Goal: Task Accomplishment & Management: Use online tool/utility

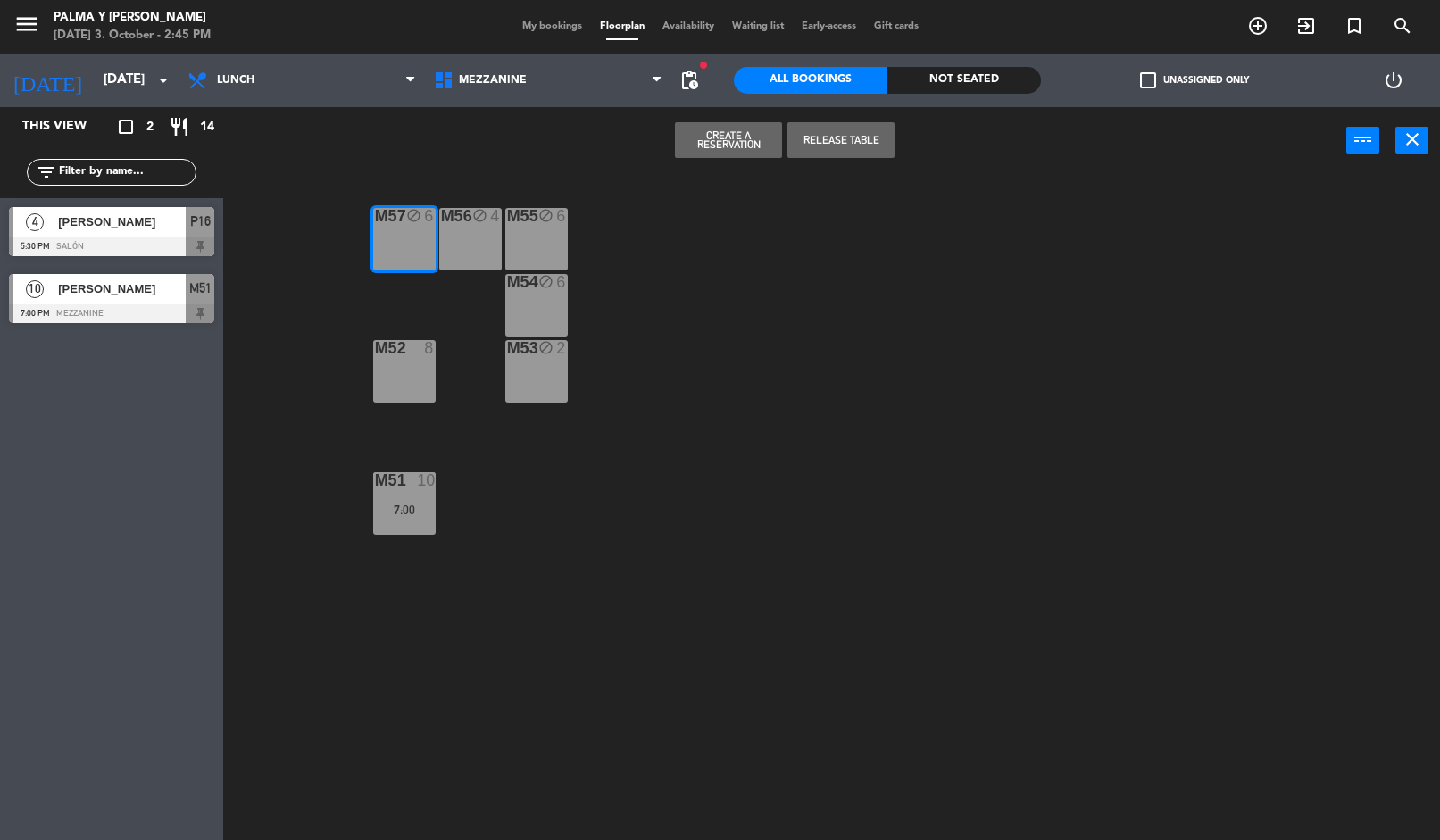
scroll to position [72, 0]
click at [160, 251] on div at bounding box center [111, 246] width 205 height 20
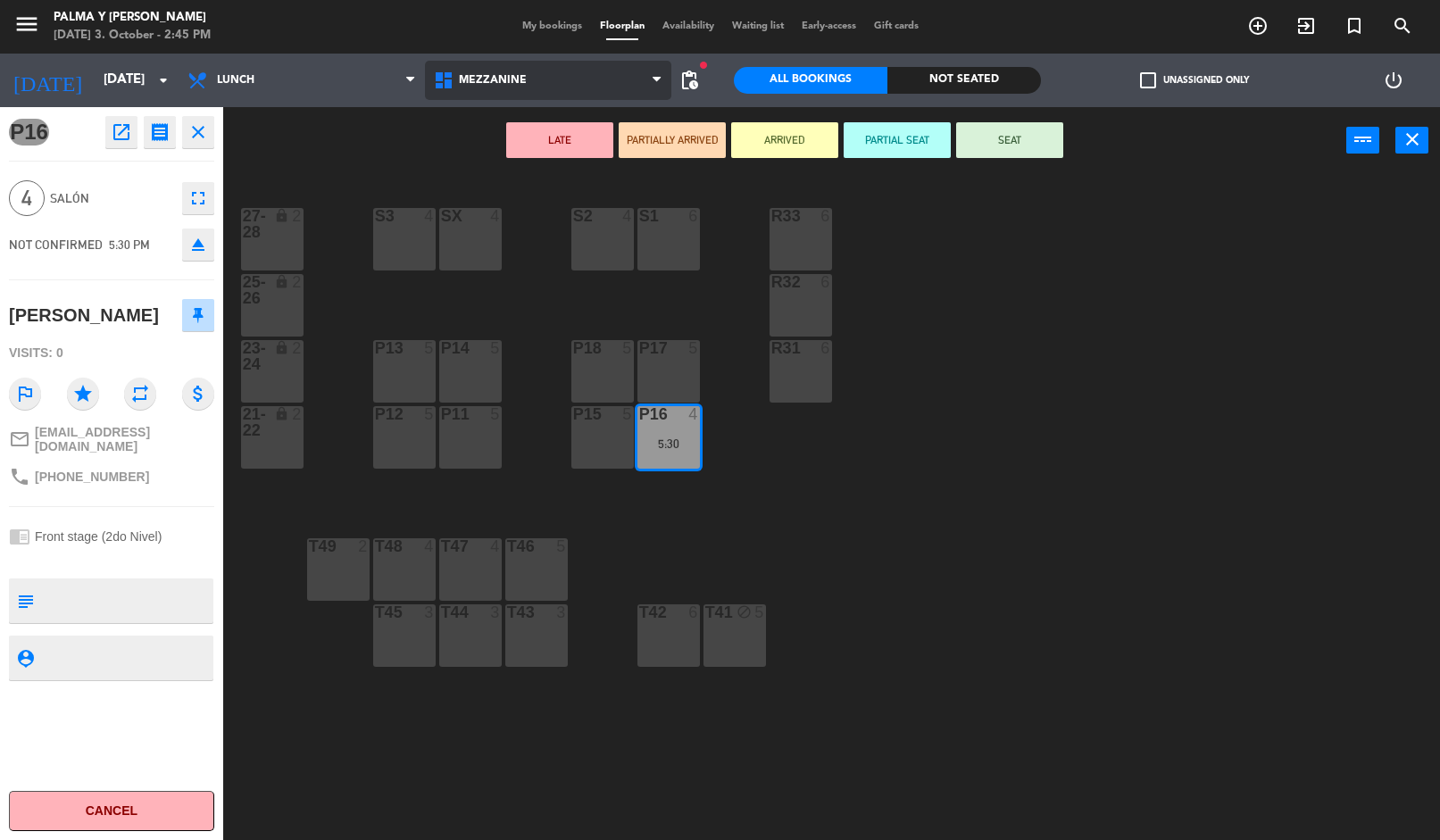
click at [506, 83] on span "Mezzanine" at bounding box center [492, 80] width 68 height 13
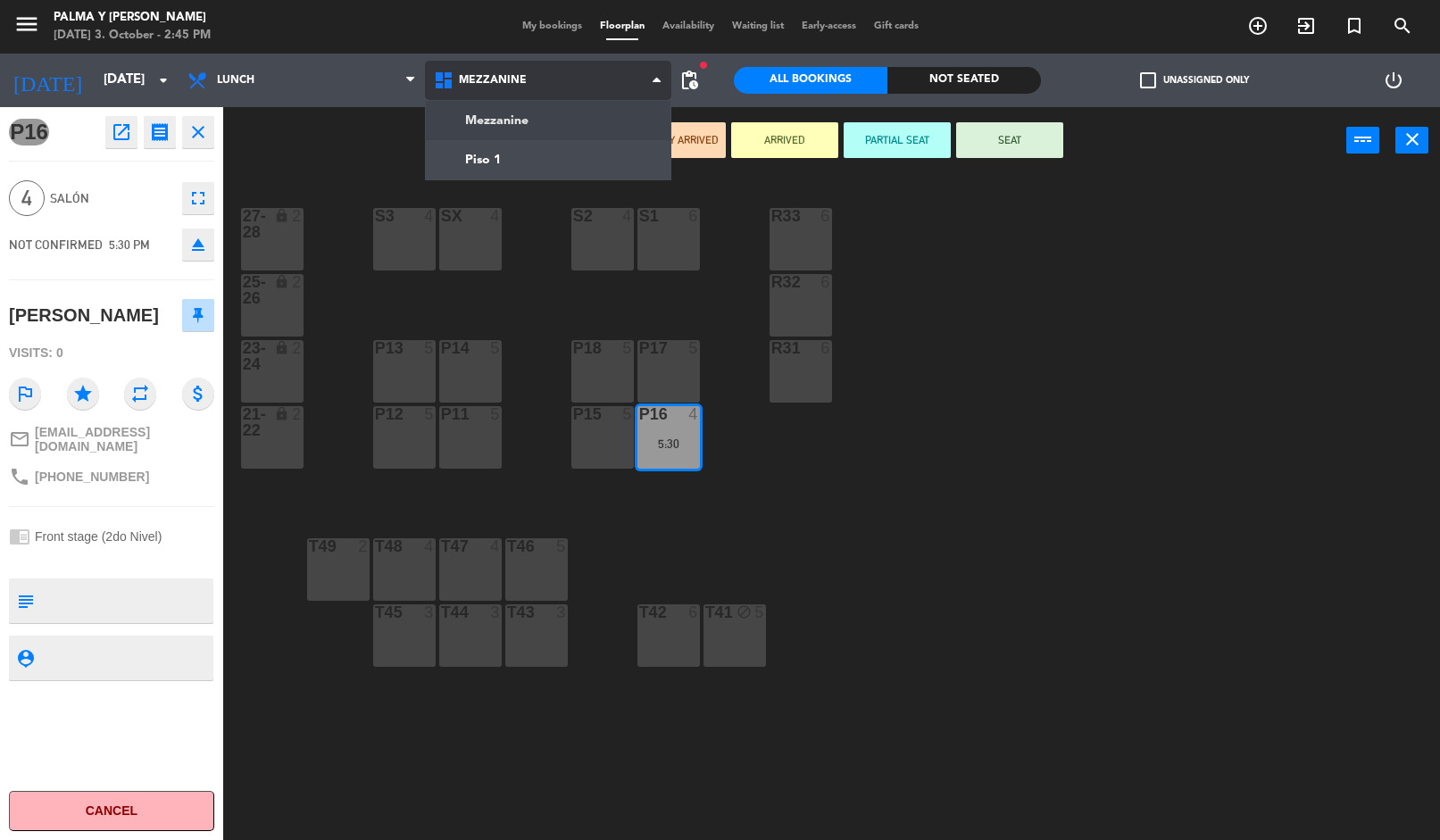
click at [556, 149] on ng-component "menu Palma y [PERSON_NAME] [DATE] 3. October - 2:45 PM My bookings Floorplan Av…" at bounding box center [720, 420] width 1440 height 842
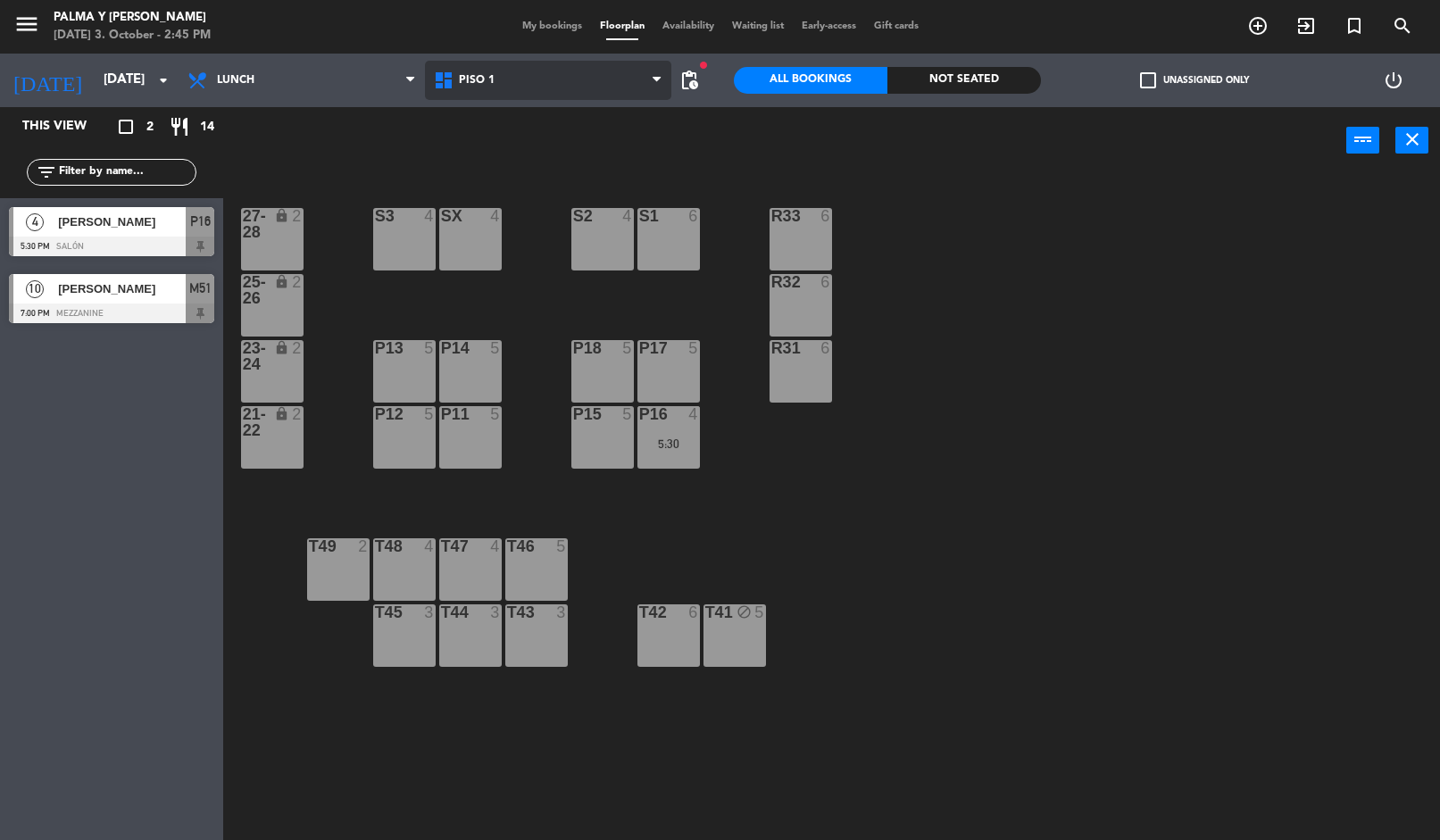
click at [510, 81] on span "Piso 1" at bounding box center [548, 81] width 246 height 39
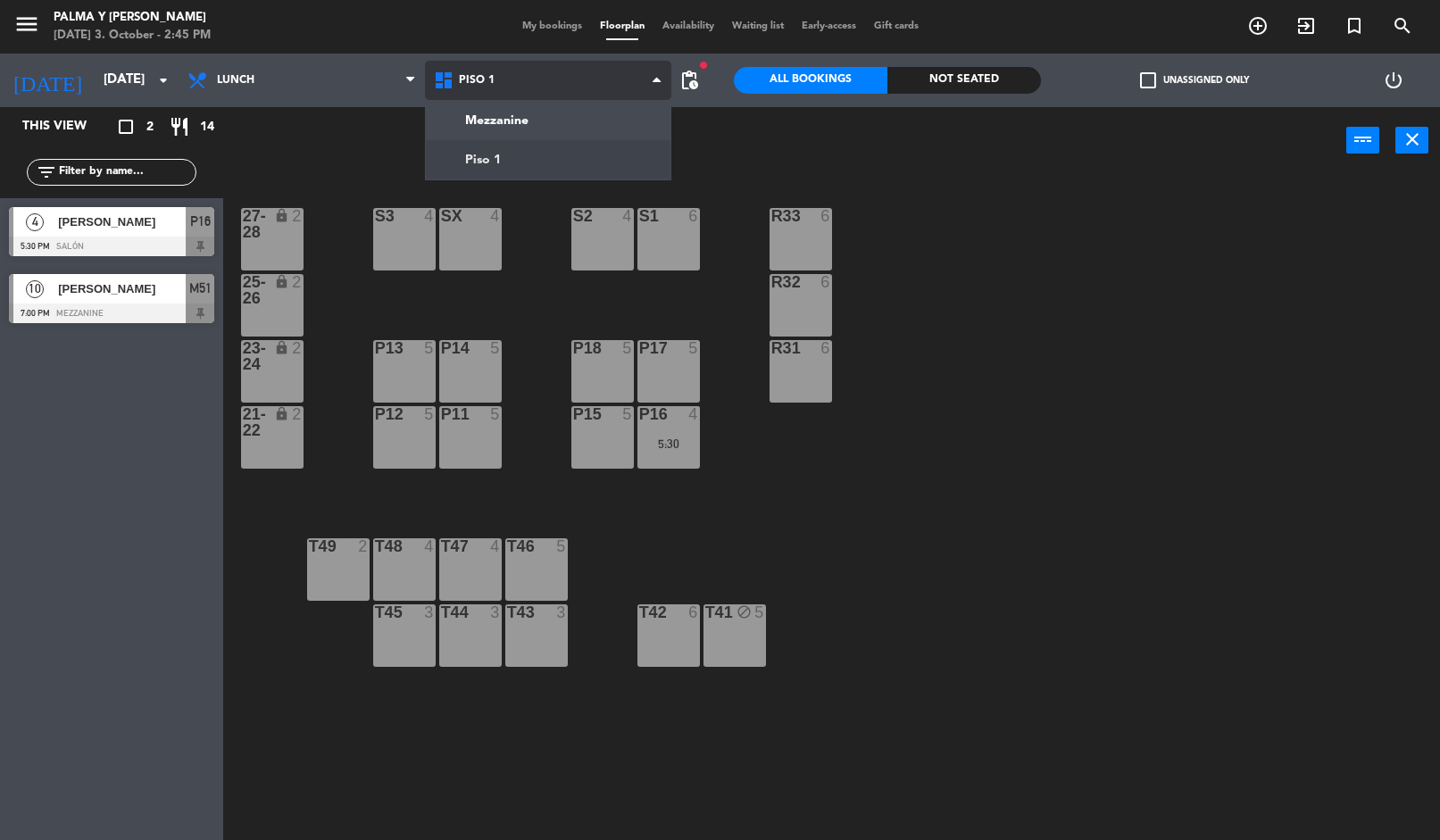
click at [530, 129] on ng-component "menu Palma y [PERSON_NAME] [DATE] 3. October - 2:45 PM My bookings Floorplan Av…" at bounding box center [720, 420] width 1440 height 842
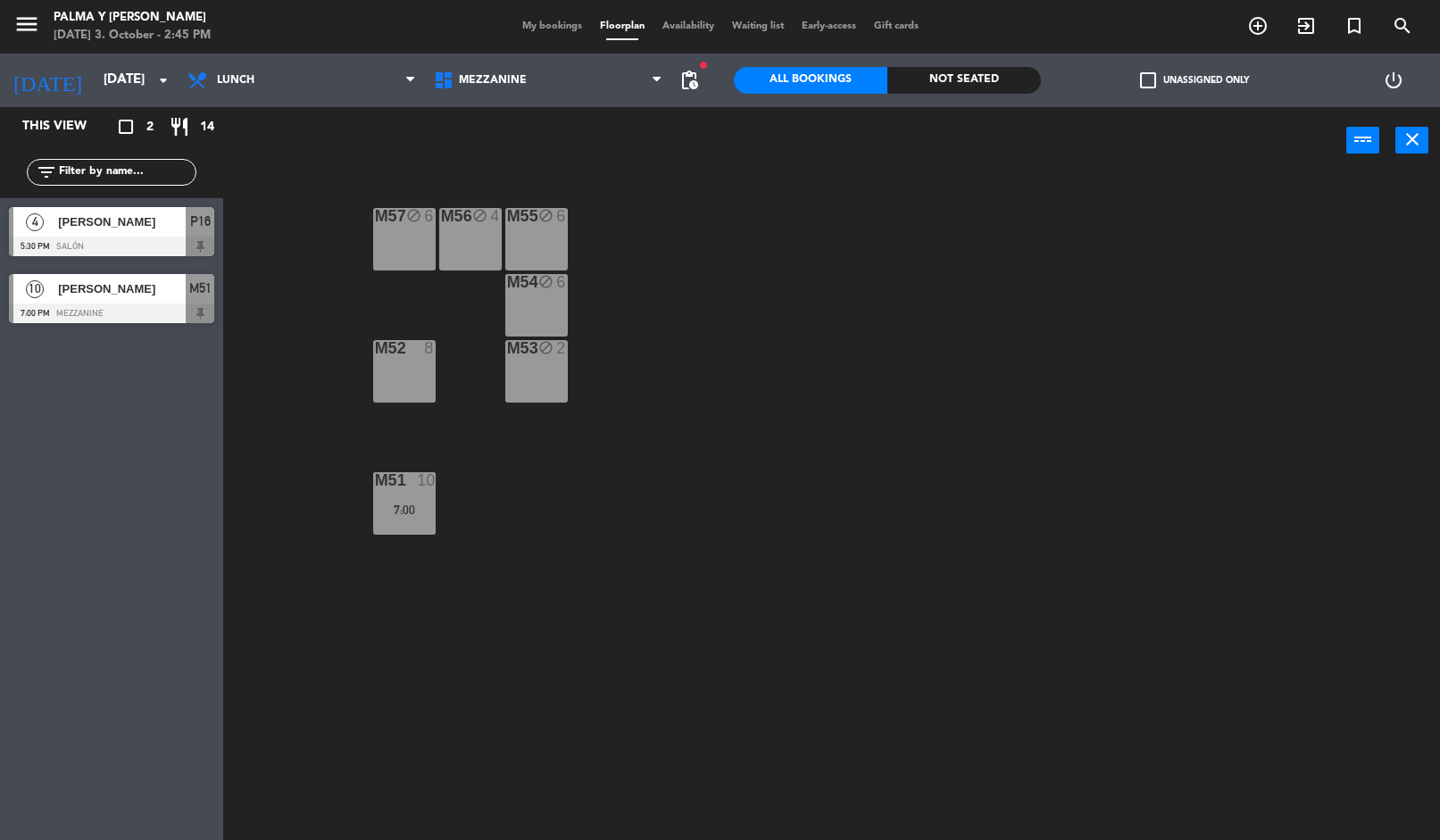
click at [402, 241] on div "M57 block 6" at bounding box center [404, 238] width 62 height 62
click at [862, 144] on button "Release Table" at bounding box center [841, 140] width 107 height 35
click at [466, 229] on div "M56 block 4" at bounding box center [470, 238] width 62 height 62
click at [848, 131] on button "Release Table" at bounding box center [841, 140] width 107 height 35
click at [540, 239] on div "M55 block 6" at bounding box center [536, 238] width 62 height 62
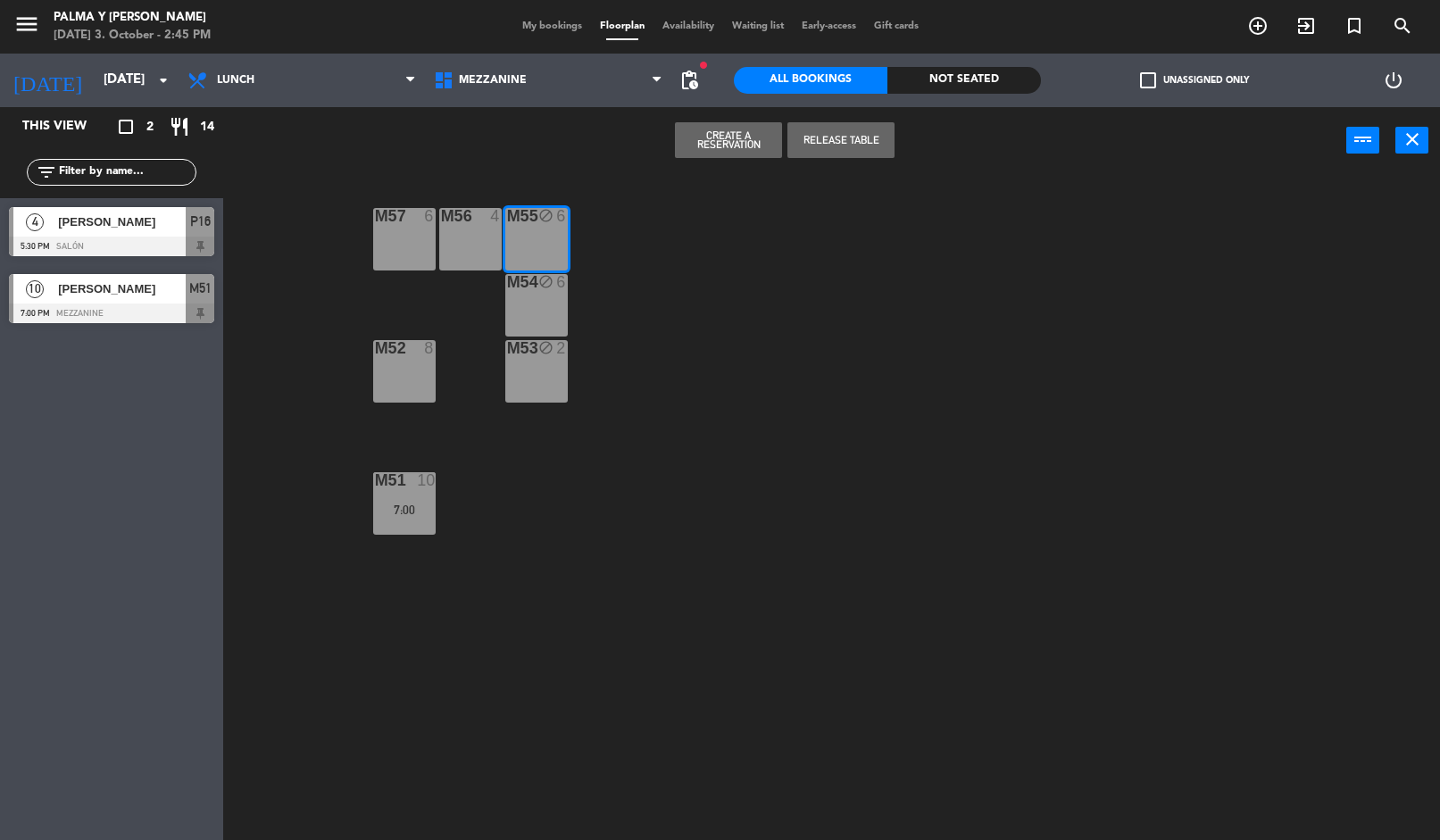
click at [869, 126] on button "Release Table" at bounding box center [841, 140] width 107 height 35
click at [531, 296] on div "M54 block 6" at bounding box center [536, 304] width 62 height 62
click at [869, 135] on button "Release Table" at bounding box center [841, 140] width 107 height 35
click at [541, 346] on icon "block" at bounding box center [546, 347] width 15 height 15
click at [544, 358] on div "M53 block 2" at bounding box center [536, 370] width 62 height 62
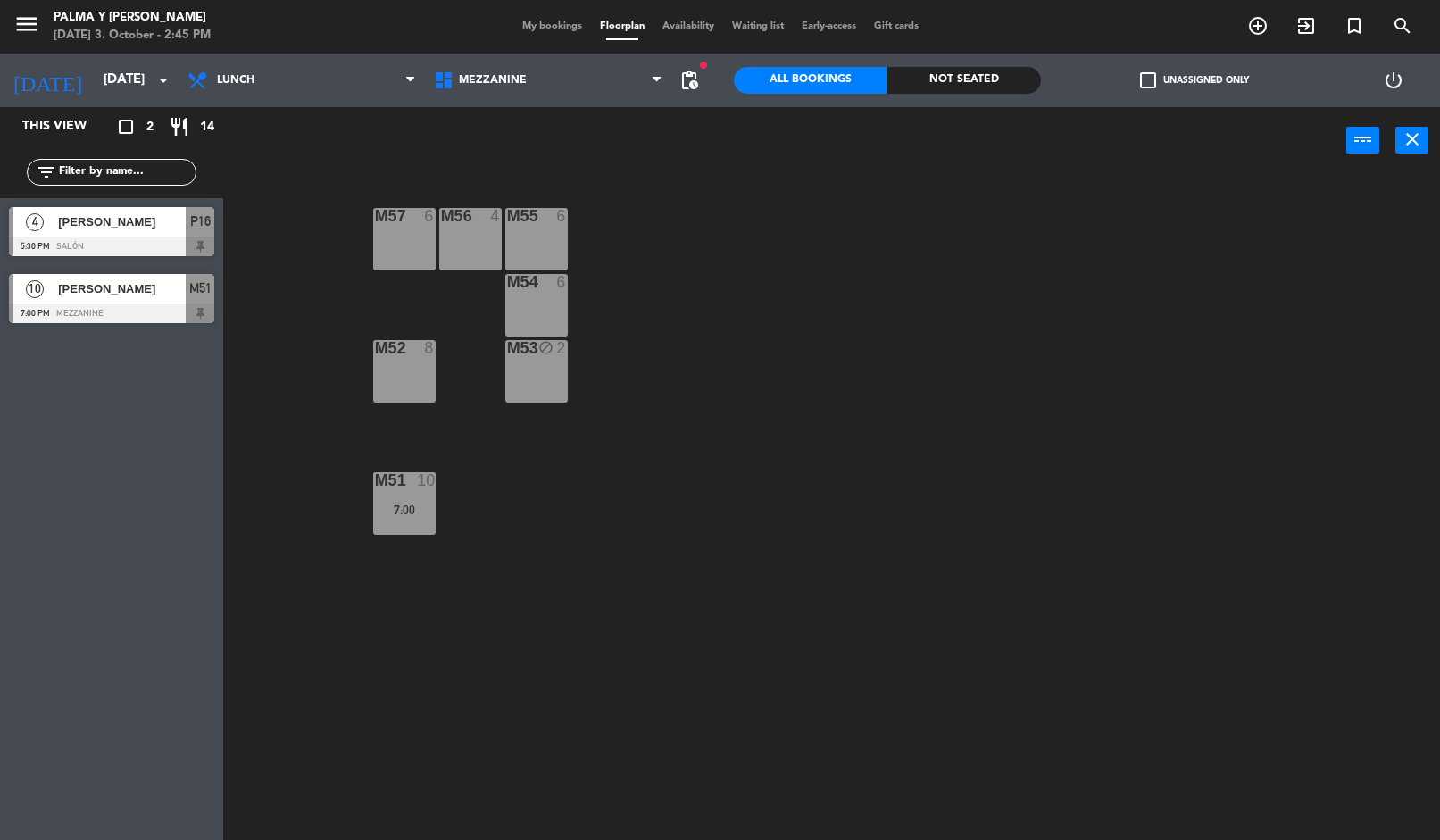
click at [873, 143] on div "power_input close" at bounding box center [785, 141] width 1123 height 68
click at [515, 376] on div "M53 block 2" at bounding box center [536, 370] width 62 height 62
click at [845, 143] on button "Release Table" at bounding box center [841, 140] width 107 height 35
